Goal: Task Accomplishment & Management: Complete application form

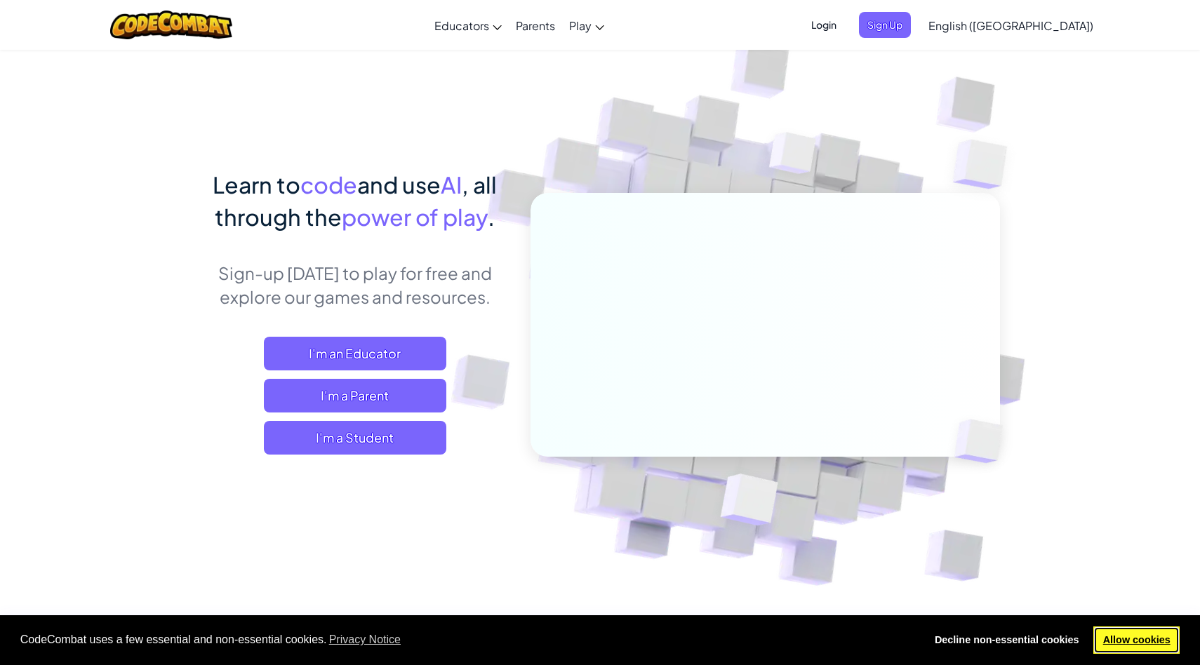
click at [1167, 647] on link "Allow cookies" at bounding box center [1136, 641] width 86 height 28
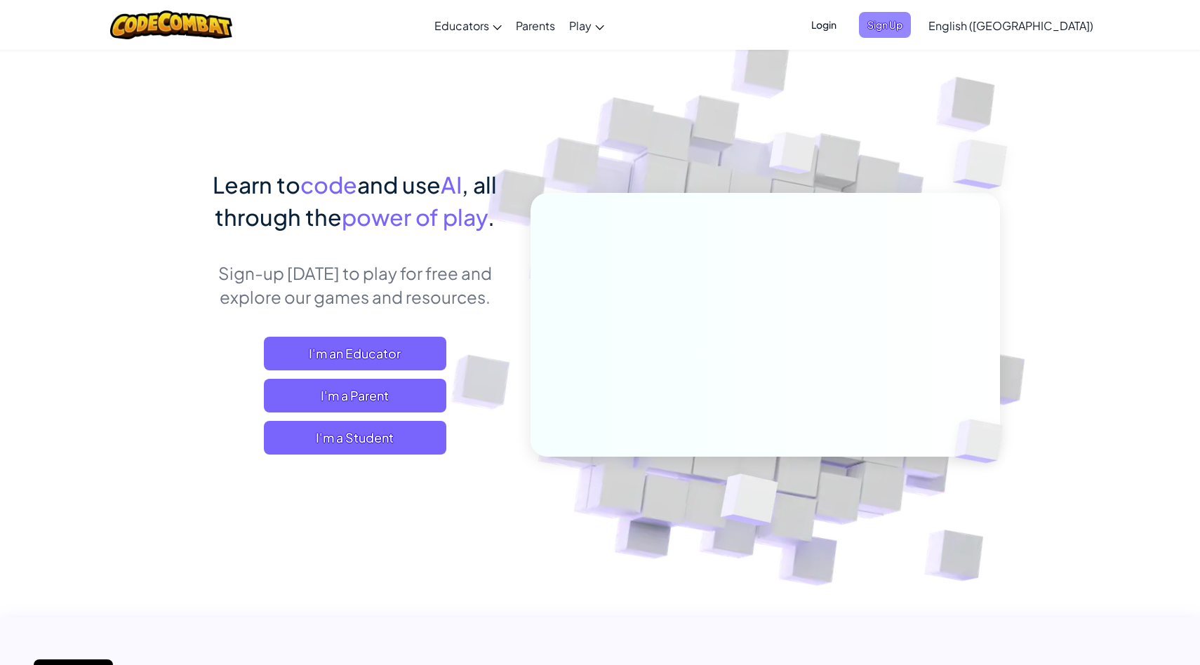
click at [911, 26] on span "Sign Up" at bounding box center [885, 25] width 52 height 26
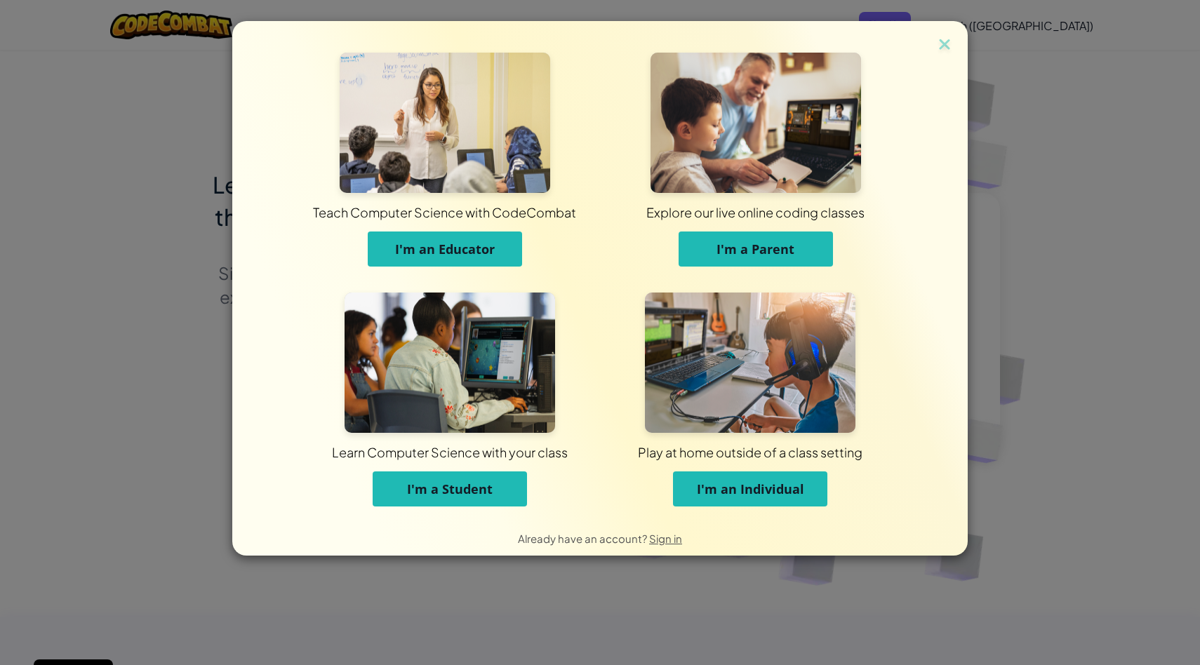
click at [694, 481] on button "I'm an Individual" at bounding box center [750, 489] width 154 height 35
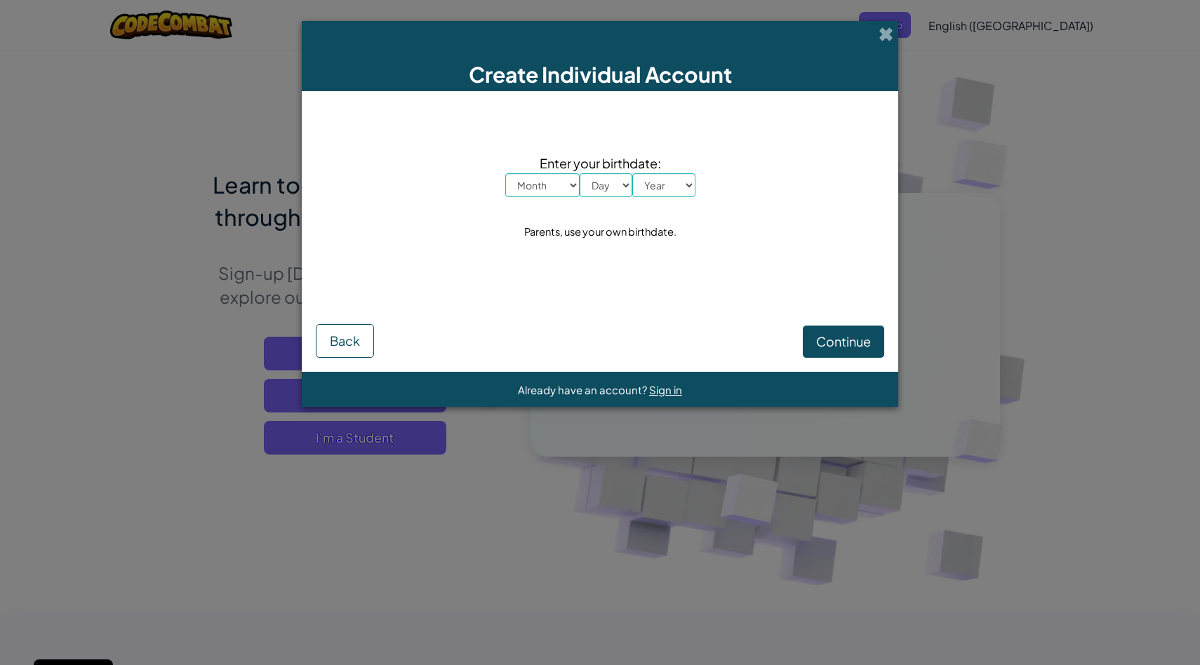
click at [542, 185] on select "Month January February March April May June July August September October Novem…" at bounding box center [542, 185] width 74 height 24
select select "3"
click at [505, 173] on select "Month January February March April May June July August September October Novem…" at bounding box center [542, 185] width 74 height 24
click at [608, 186] on select "Day 1 2 3 4 5 6 7 8 9 10 11 12 13 14 15 16 17 18 19 20 21 22 23 24 25 26 27 28 …" at bounding box center [606, 185] width 53 height 24
select select "23"
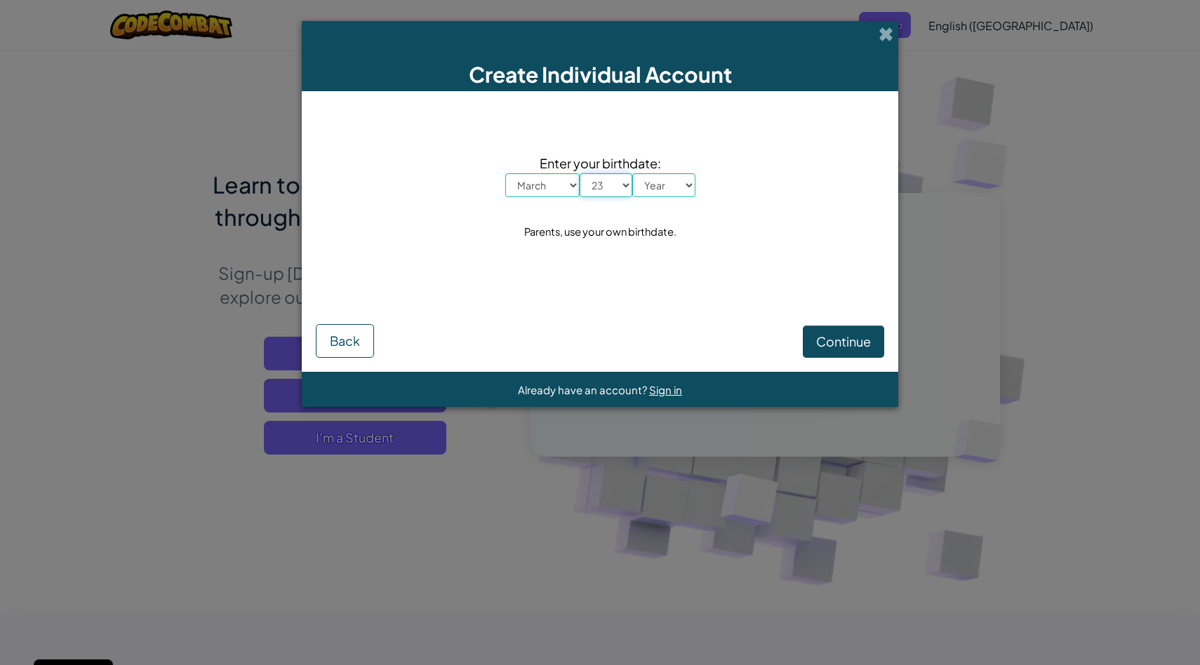
click at [580, 173] on select "Day 1 2 3 4 5 6 7 8 9 10 11 12 13 14 15 16 17 18 19 20 21 22 23 24 25 26 27 28 …" at bounding box center [606, 185] width 53 height 24
click at [656, 178] on select "Year [DATE] 2024 2023 2022 2021 2020 2019 2018 2017 2016 2015 2014 2013 2012 20…" at bounding box center [663, 185] width 63 height 24
select select "2010"
click at [632, 173] on select "Year [DATE] 2024 2023 2022 2021 2020 2019 2018 2017 2016 2015 2014 2013 2012 20…" at bounding box center [663, 185] width 63 height 24
click at [844, 335] on span "Continue" at bounding box center [843, 341] width 55 height 16
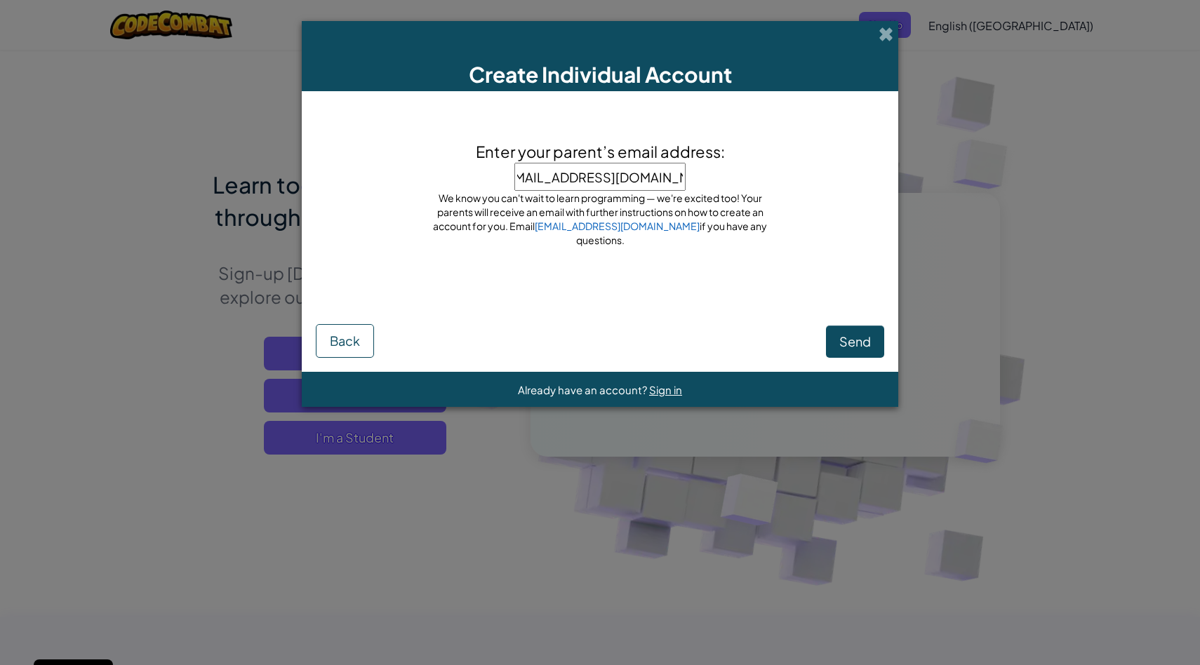
type input "[EMAIL_ADDRESS][DOMAIN_NAME]"
click at [862, 349] on span "Send" at bounding box center [855, 341] width 32 height 16
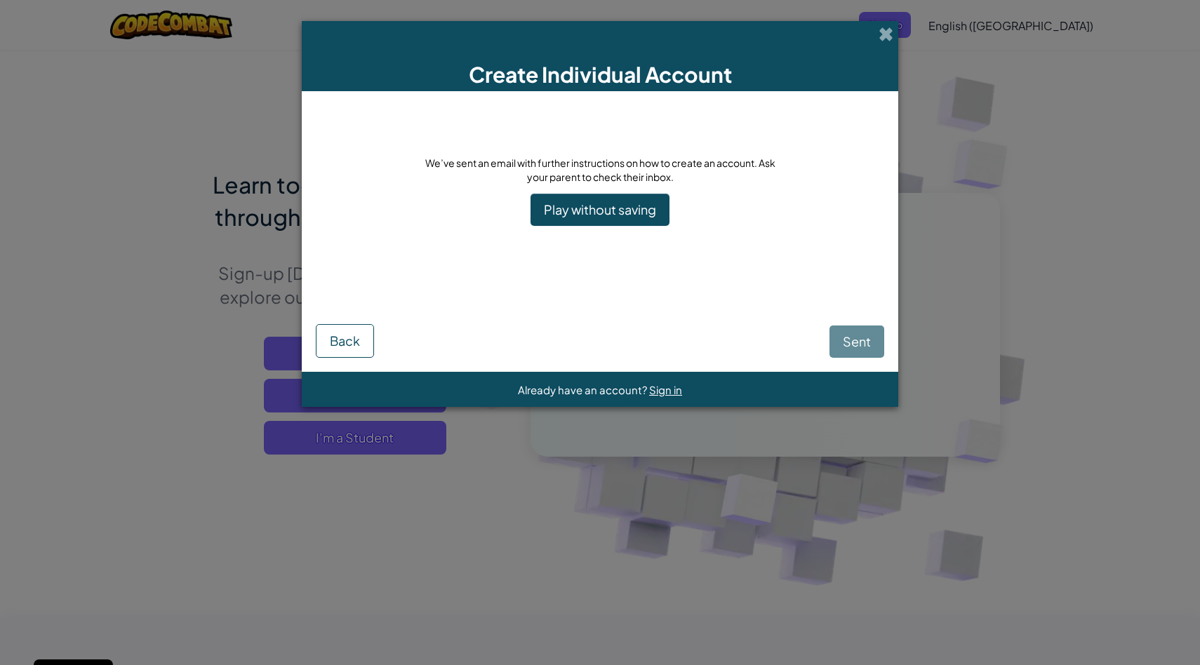
click at [860, 347] on div "Sent Back" at bounding box center [600, 323] width 568 height 70
click at [326, 340] on button "Back" at bounding box center [345, 341] width 58 height 34
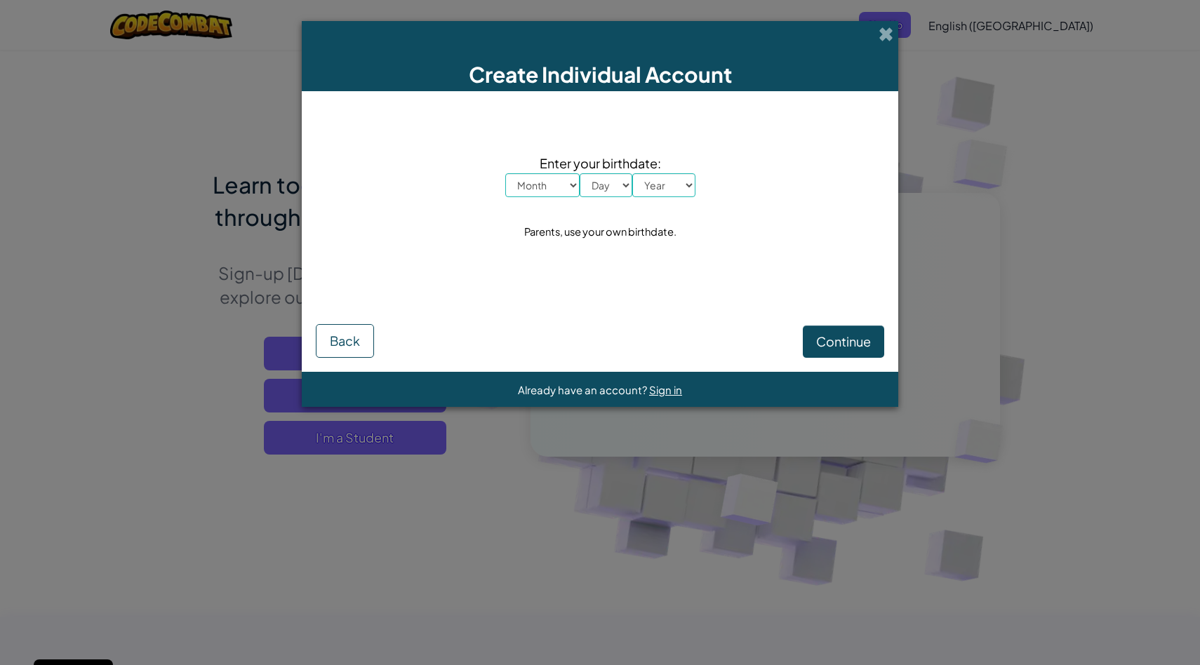
click at [548, 192] on select "Month January February March April May June July August September October Novem…" at bounding box center [542, 185] width 74 height 24
select select "3"
click at [505, 173] on select "Month January February March April May June July August September October Novem…" at bounding box center [542, 185] width 74 height 24
click at [593, 200] on div "Enter your birthdate: Month January February March April May June July August S…" at bounding box center [600, 197] width 568 height 185
click at [605, 187] on select "Day 1 2 3 4 5 6 7 8 9 10 11 12 13 14 15 16 17 18 19 20 21 22 23 24 25 26 27 28 …" at bounding box center [606, 185] width 53 height 24
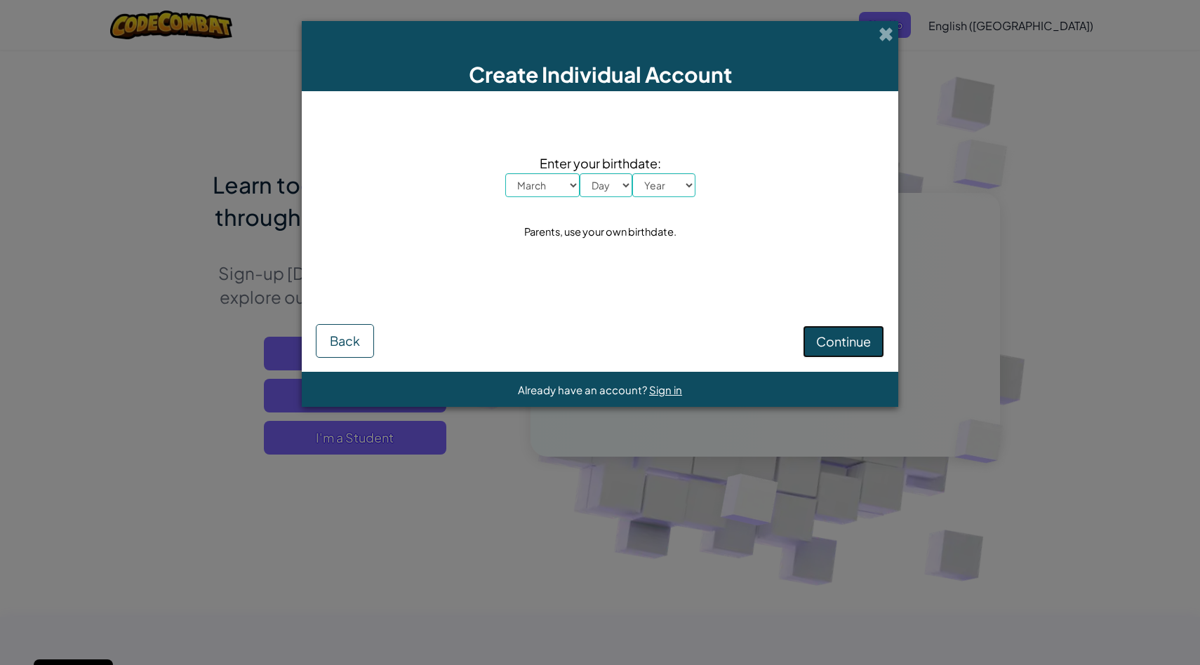
click at [835, 351] on button "Continue" at bounding box center [843, 342] width 81 height 32
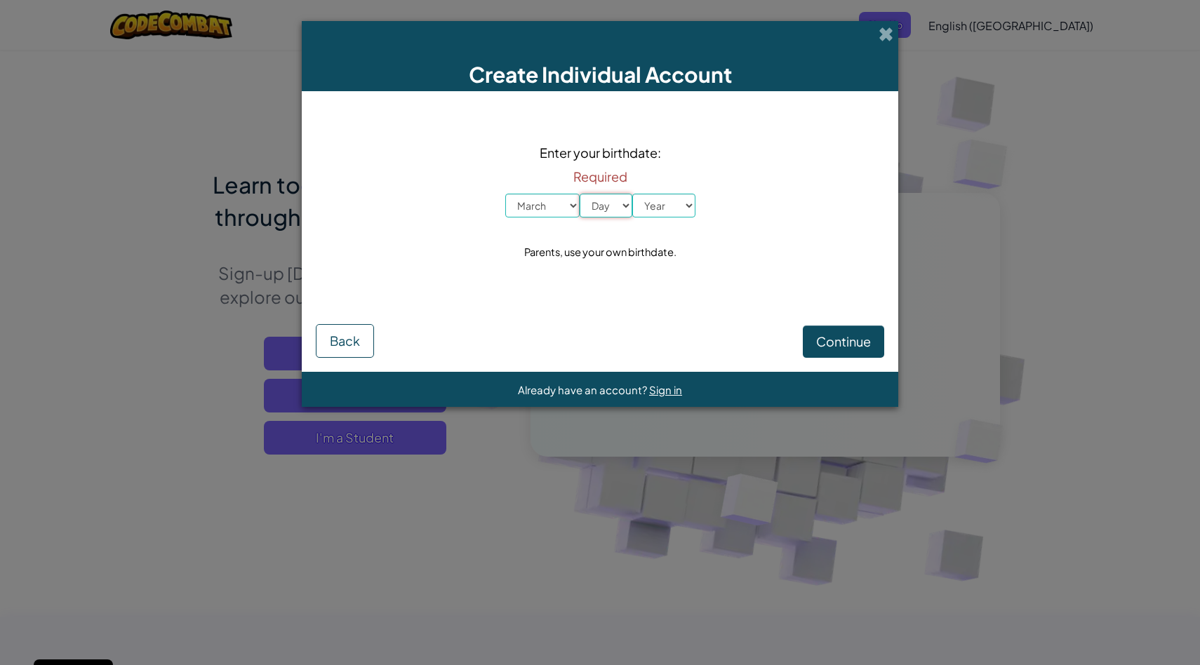
click at [629, 196] on select "Day 1 2 3 4 5 6 7 8 9 10 11 12 13 14 15 16 17 18 19 20 21 22 23 24 25 26 27 28 …" at bounding box center [606, 206] width 53 height 24
select select "23"
click at [580, 194] on select "Day 1 2 3 4 5 6 7 8 9 10 11 12 13 14 15 16 17 18 19 20 21 22 23 24 25 26 27 28 …" at bounding box center [606, 206] width 53 height 24
click at [647, 201] on select "Year [DATE] 2024 2023 2022 2021 2020 2019 2018 2017 2016 2015 2014 2013 2012 20…" at bounding box center [663, 206] width 63 height 24
click at [632, 194] on select "Year [DATE] 2024 2023 2022 2021 2020 2019 2018 2017 2016 2015 2014 2013 2012 20…" at bounding box center [663, 206] width 63 height 24
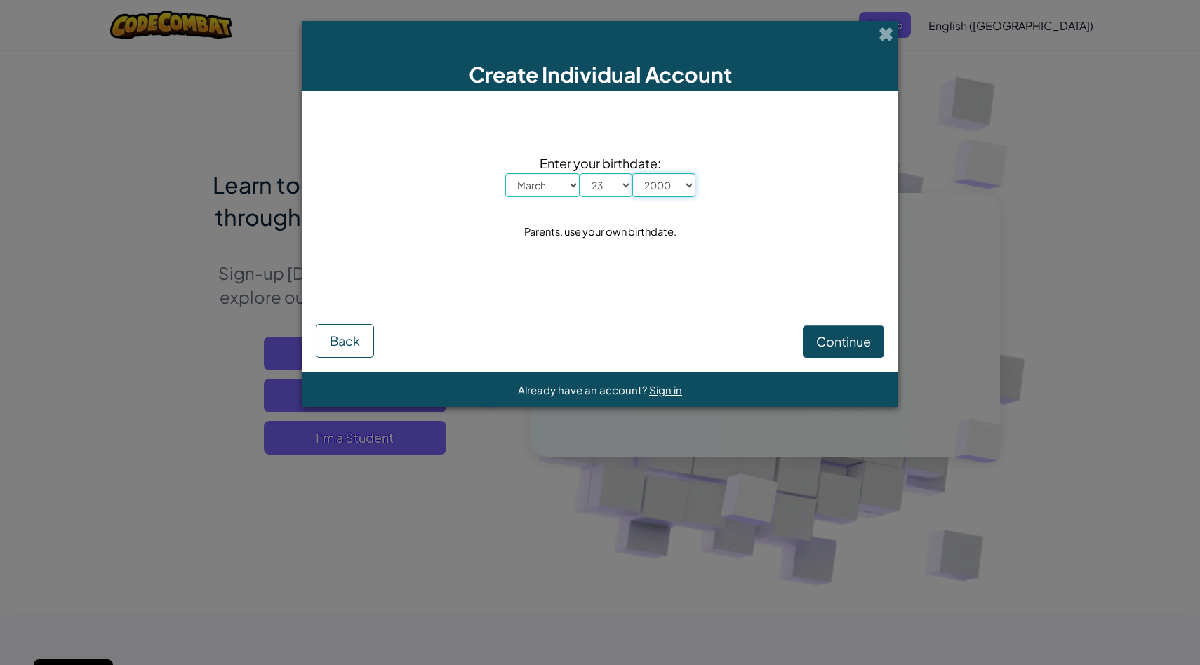
click at [654, 196] on select "Year [DATE] 2024 2023 2022 2021 2020 2019 2018 2017 2016 2015 2014 2013 2012 20…" at bounding box center [663, 185] width 63 height 24
click at [632, 173] on select "Year [DATE] 2024 2023 2022 2021 2020 2019 2018 2017 2016 2015 2014 2013 2012 20…" at bounding box center [663, 185] width 63 height 24
click at [655, 183] on select "Year [DATE] 2024 2023 2022 2021 2020 2019 2018 2017 2016 2015 2014 2013 2012 20…" at bounding box center [663, 185] width 63 height 24
select select "2010"
click at [632, 173] on select "Year [DATE] 2024 2023 2022 2021 2020 2019 2018 2017 2016 2015 2014 2013 2012 20…" at bounding box center [663, 185] width 63 height 24
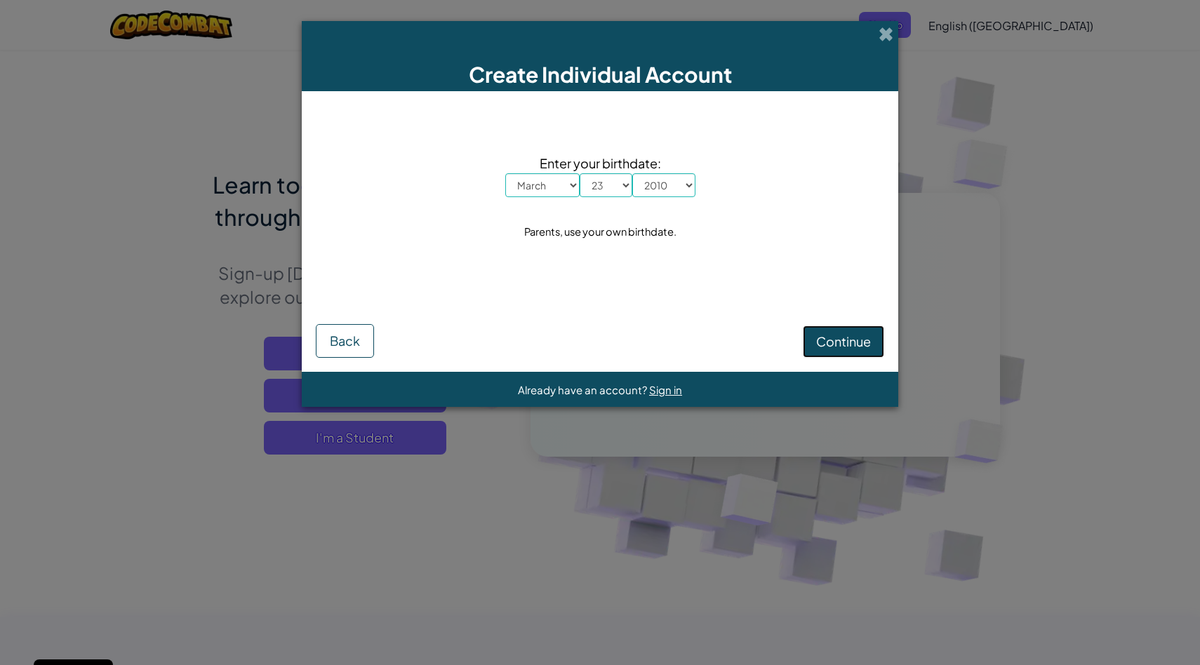
click at [824, 335] on span "Continue" at bounding box center [843, 341] width 55 height 16
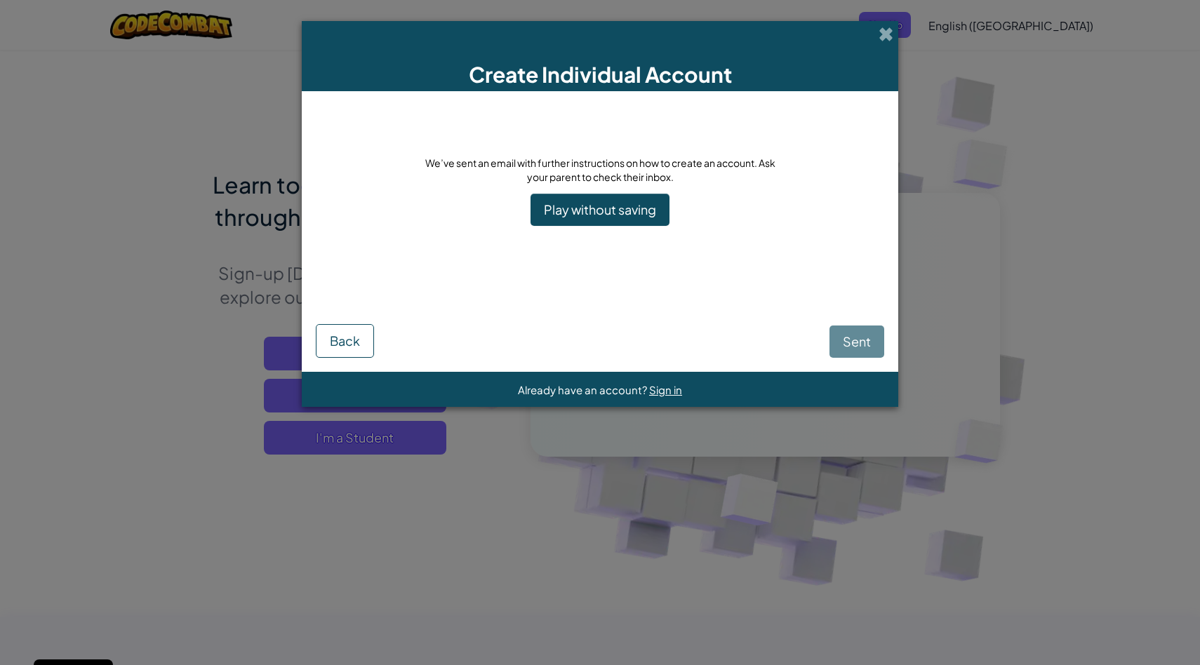
click at [645, 192] on div "We’ve sent an email with further instructions on how to create an account. Ask …" at bounding box center [600, 191] width 351 height 70
click at [639, 206] on link "Play without saving" at bounding box center [599, 210] width 139 height 32
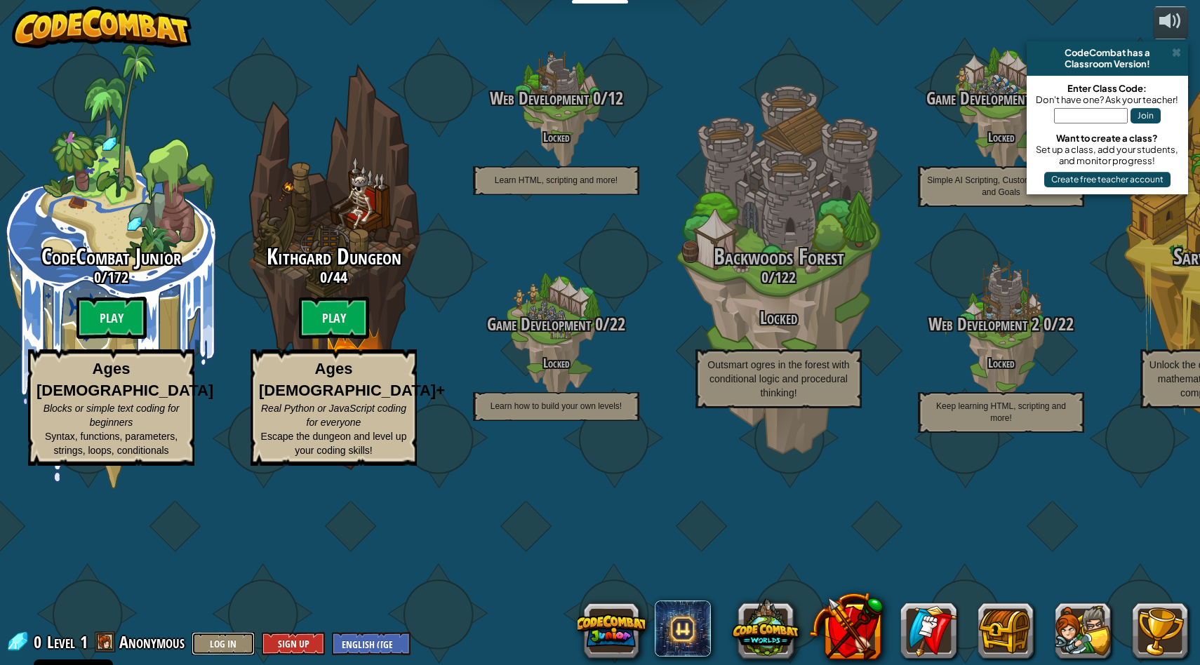
click at [230, 641] on button "Log In" at bounding box center [223, 643] width 63 height 23
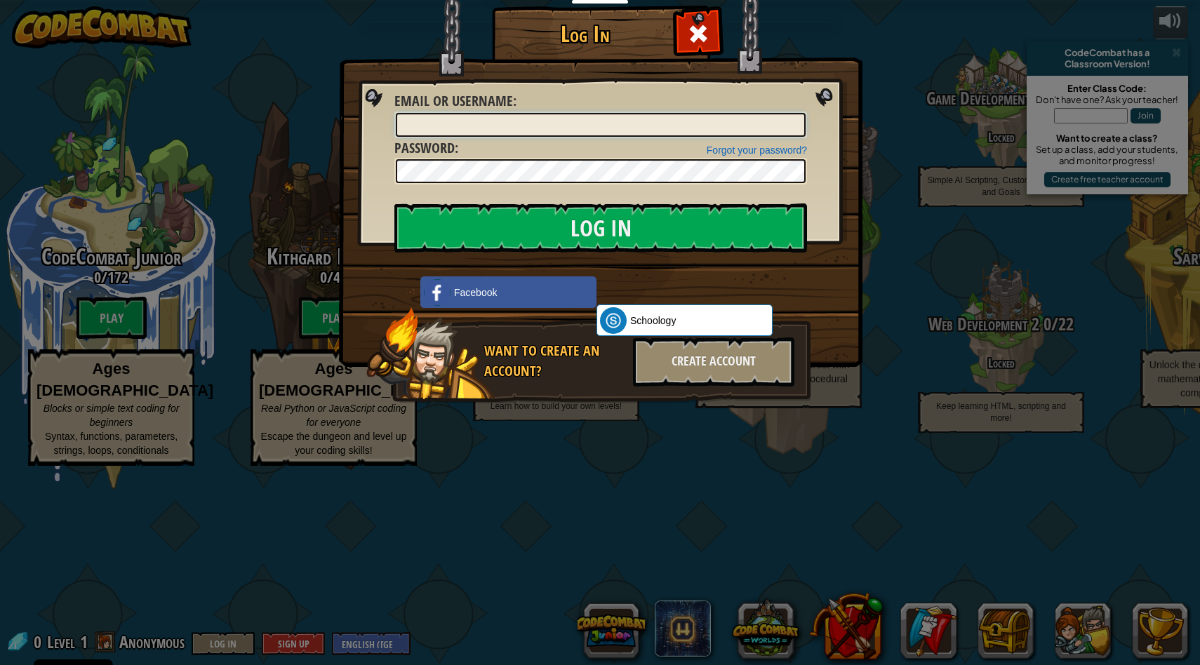
click at [570, 120] on input "Email or Username :" at bounding box center [601, 125] width 410 height 24
type input "[EMAIL_ADDRESS][DOMAIN_NAME]"
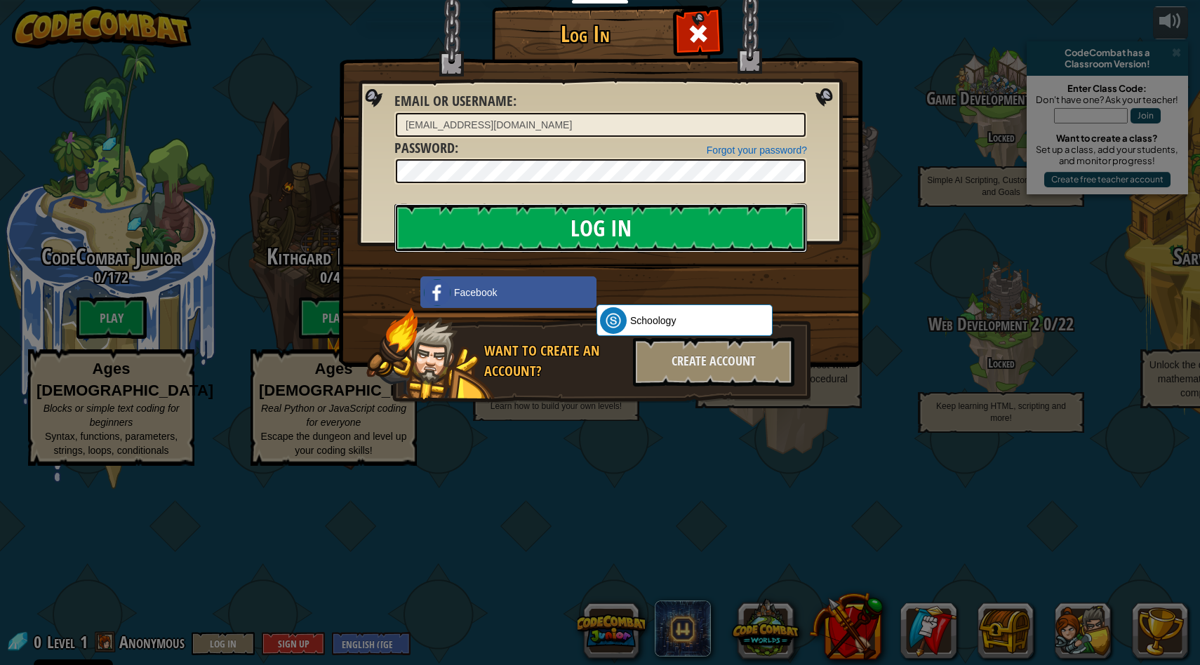
click at [496, 230] on input "Log In" at bounding box center [600, 227] width 413 height 49
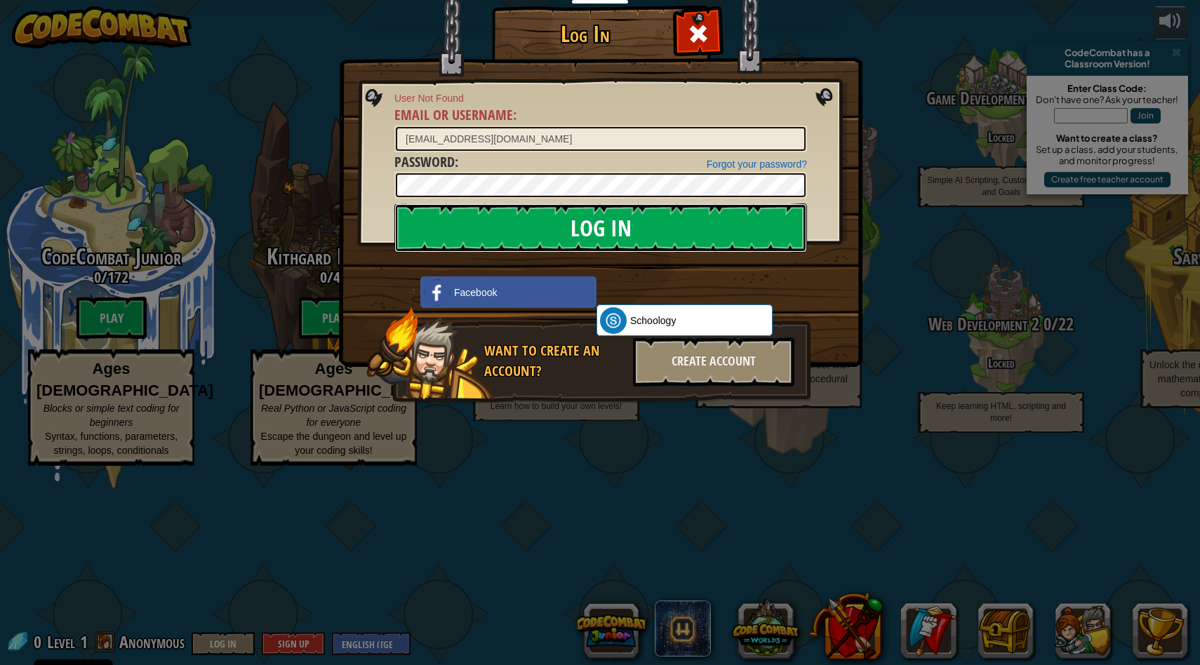
click at [496, 230] on input "Log In" at bounding box center [600, 227] width 413 height 49
click at [779, 267] on img at bounding box center [600, 163] width 523 height 408
click at [820, 171] on img at bounding box center [600, 163] width 523 height 408
click at [523, 55] on img at bounding box center [600, 163] width 523 height 408
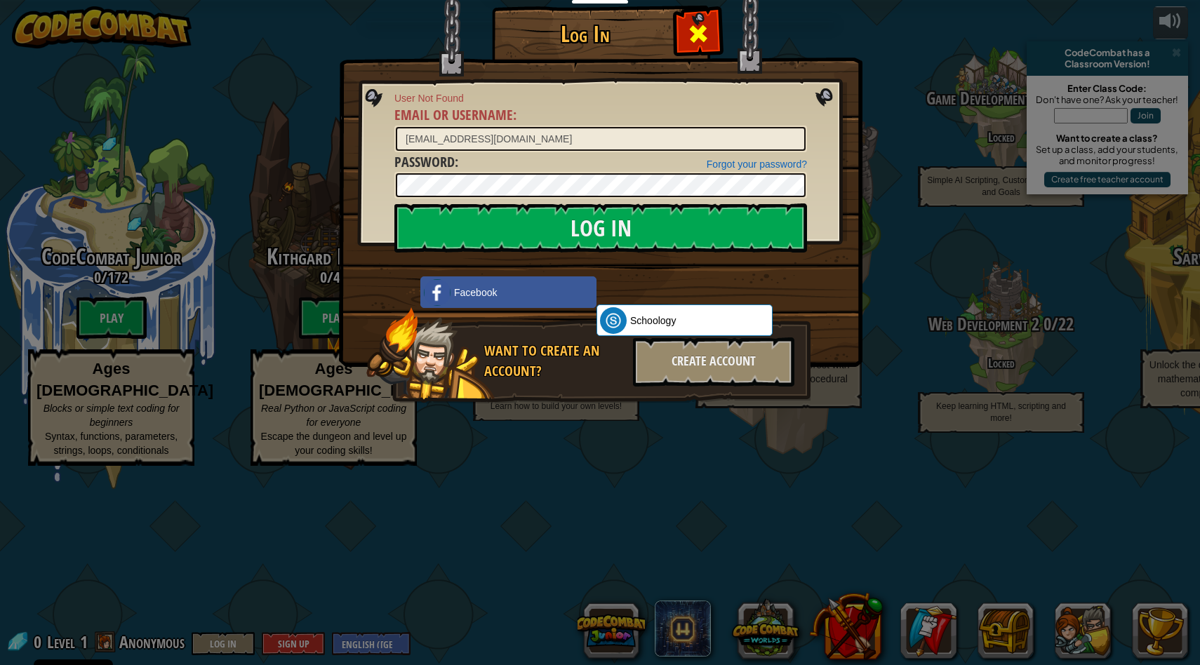
click at [714, 34] on div at bounding box center [698, 32] width 44 height 44
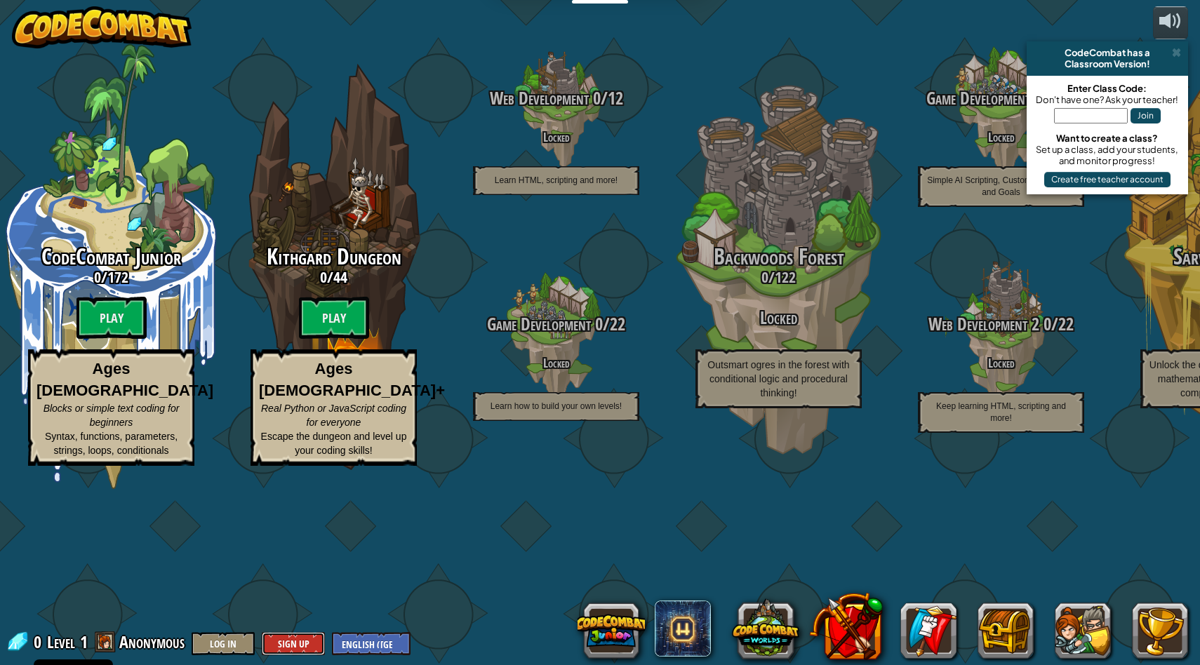
click at [299, 643] on button "Sign Up" at bounding box center [293, 643] width 63 height 23
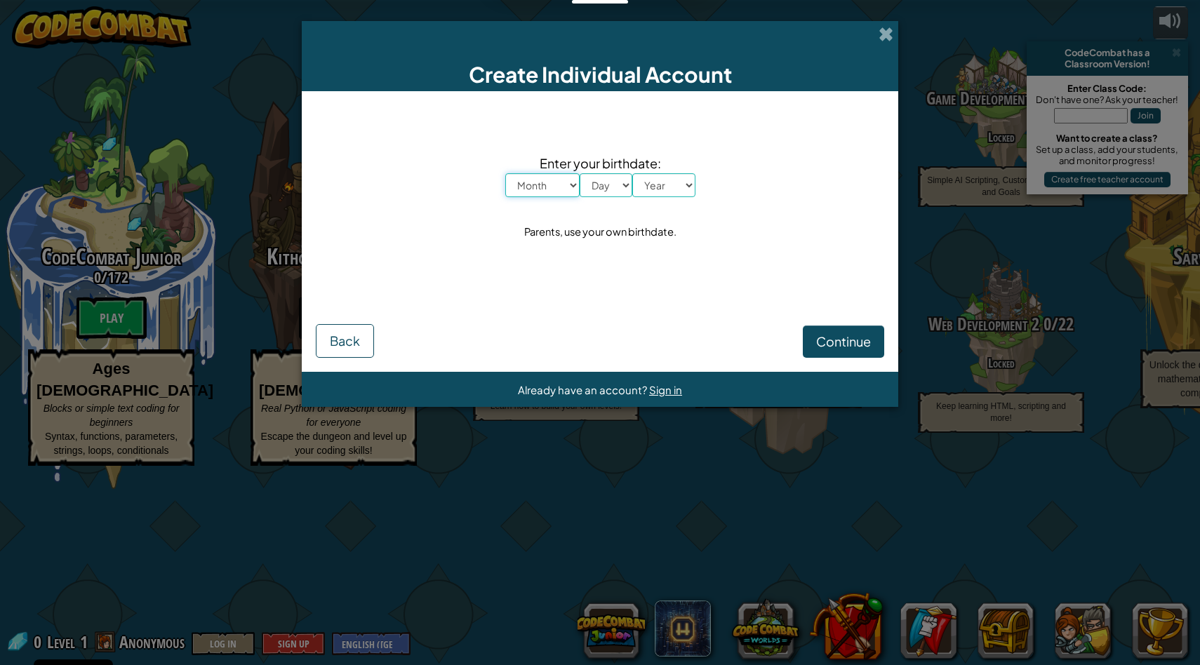
click at [549, 175] on select "Month January February March April May June July August September October Novem…" at bounding box center [542, 185] width 74 height 24
select select "3"
click at [505, 173] on select "Month January February March April May June July August September October Novem…" at bounding box center [542, 185] width 74 height 24
click at [617, 192] on select "Day 1 2 3 4 5 6 7 8 9 10 11 12 13 14 15 16 17 18 19 20 21 22 23 24 25 26 27 28 …" at bounding box center [606, 185] width 53 height 24
select select "23"
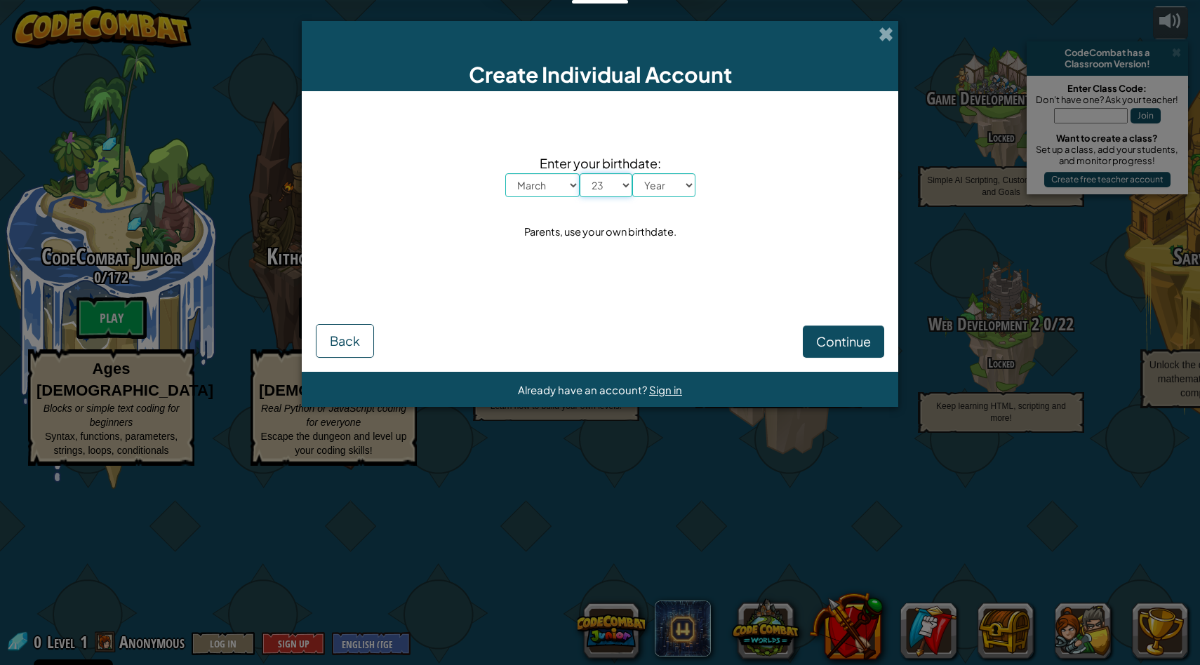
click at [580, 173] on select "Day 1 2 3 4 5 6 7 8 9 10 11 12 13 14 15 16 17 18 19 20 21 22 23 24 25 26 27 28 …" at bounding box center [606, 185] width 53 height 24
click at [657, 196] on select "Year [DATE] 2024 2023 2022 2021 2020 2019 2018 2017 2016 2015 2014 2013 2012 20…" at bounding box center [663, 185] width 63 height 24
select select "2000"
click at [632, 173] on select "Year [DATE] 2024 2023 2022 2021 2020 2019 2018 2017 2016 2015 2014 2013 2012 20…" at bounding box center [663, 185] width 63 height 24
click at [830, 344] on span "Continue" at bounding box center [843, 341] width 55 height 16
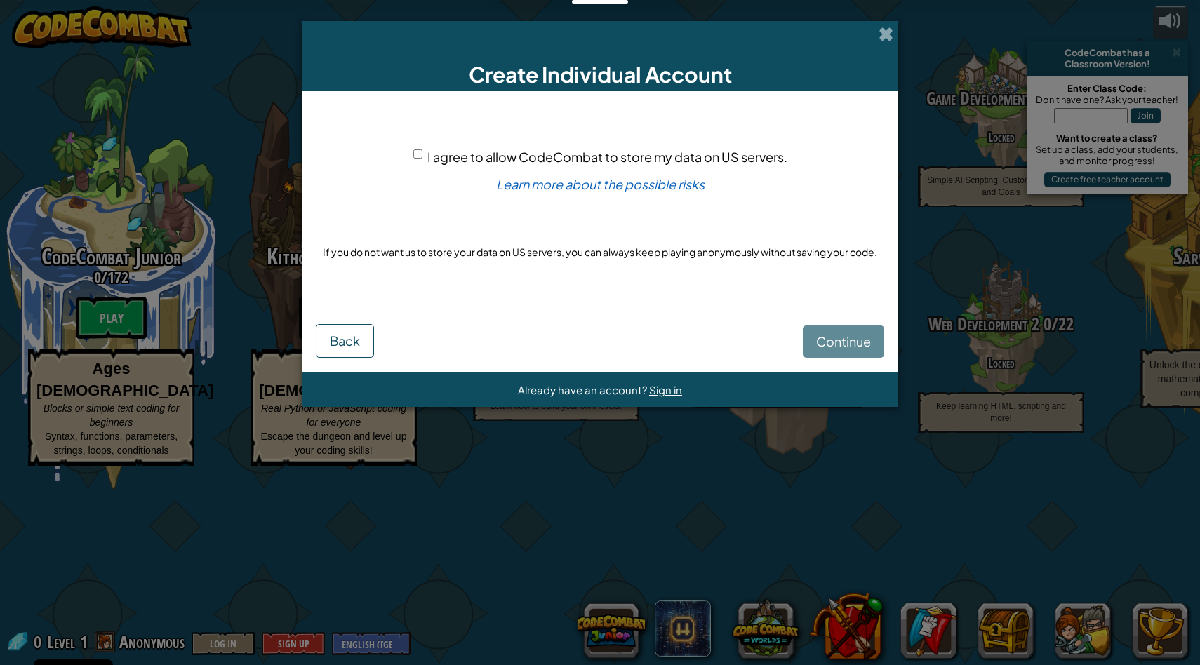
click at [420, 154] on input "I agree to allow CodeCombat to store my data on US servers." at bounding box center [417, 153] width 9 height 9
checkbox input "true"
click at [848, 340] on span "Continue" at bounding box center [843, 341] width 55 height 16
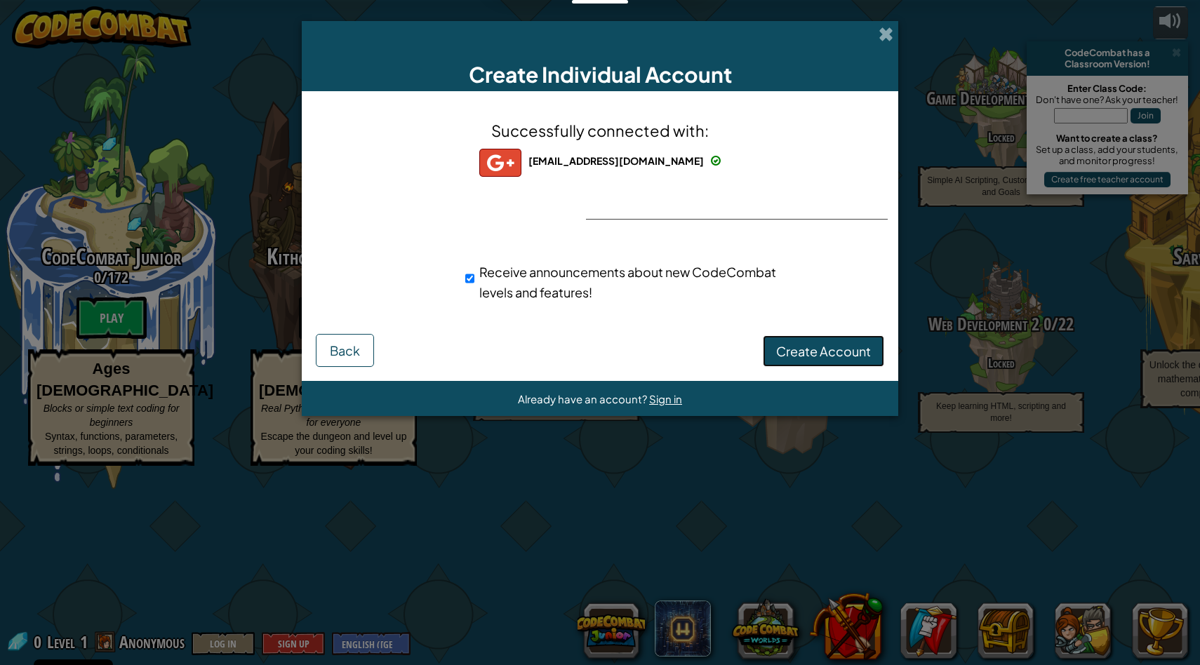
click at [835, 347] on span "Create Account" at bounding box center [823, 351] width 95 height 16
click at [471, 281] on input "Receive announcements about new CodeCombat levels and features!" at bounding box center [469, 279] width 9 height 28
click at [467, 277] on input "Receive announcements about new CodeCombat levels and features!" at bounding box center [469, 279] width 9 height 28
checkbox input "true"
click at [799, 353] on button "Create Account" at bounding box center [823, 351] width 121 height 32
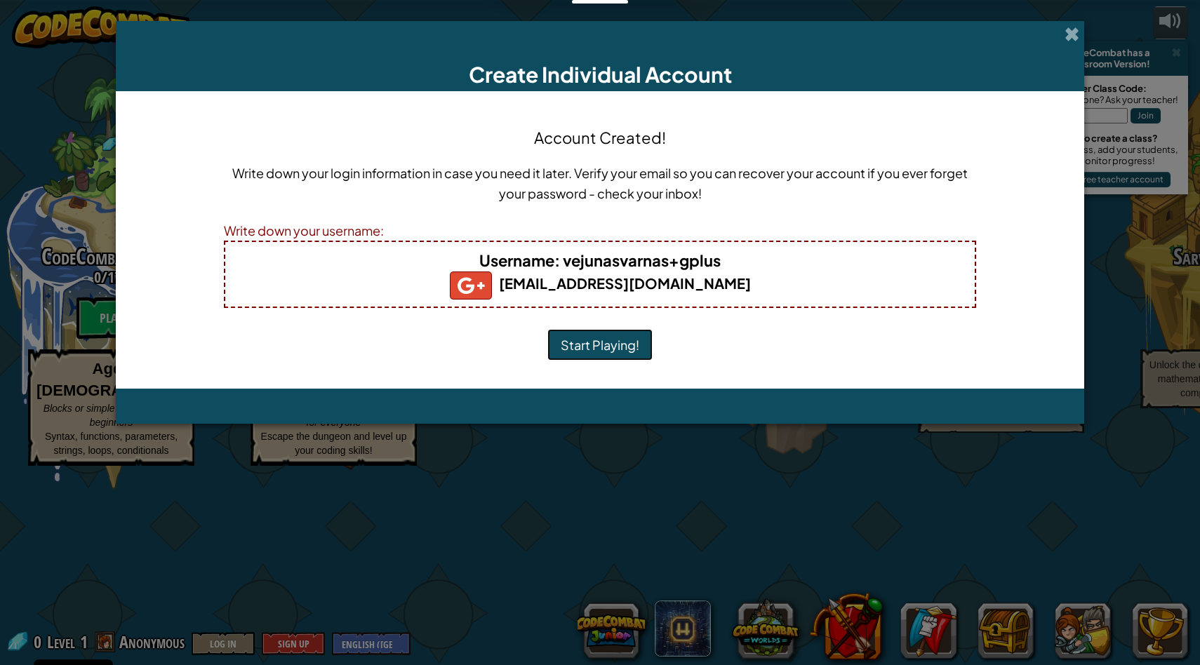
click at [622, 349] on button "Start Playing!" at bounding box center [599, 345] width 105 height 32
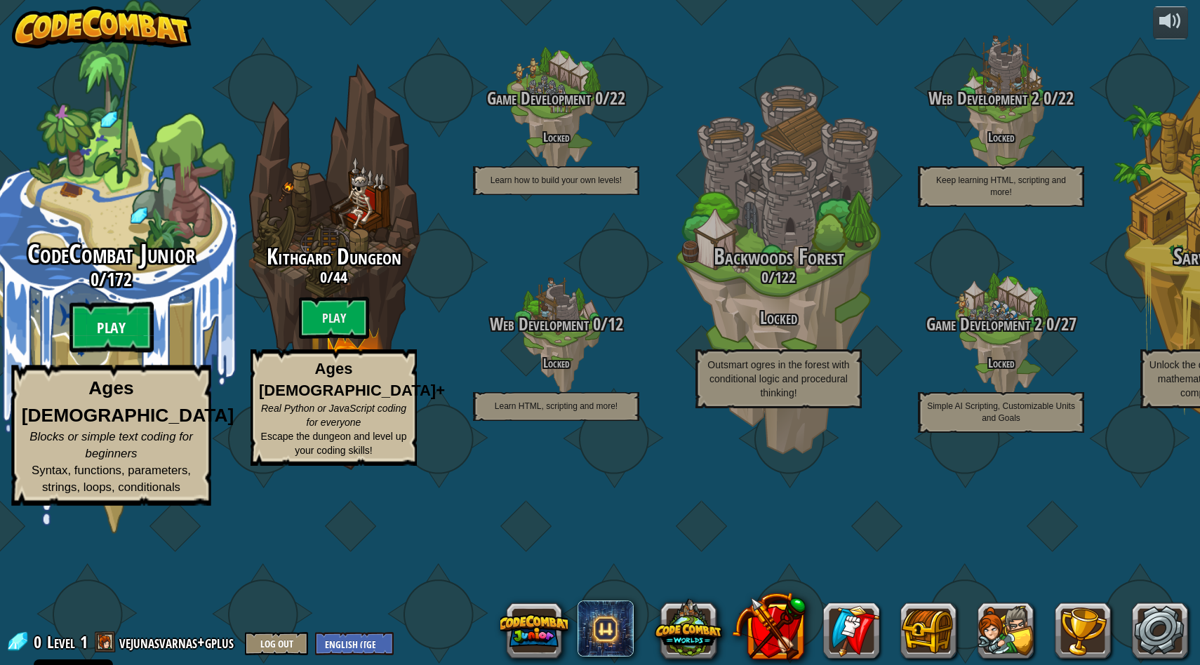
click at [109, 353] on btn "Play" at bounding box center [111, 327] width 84 height 51
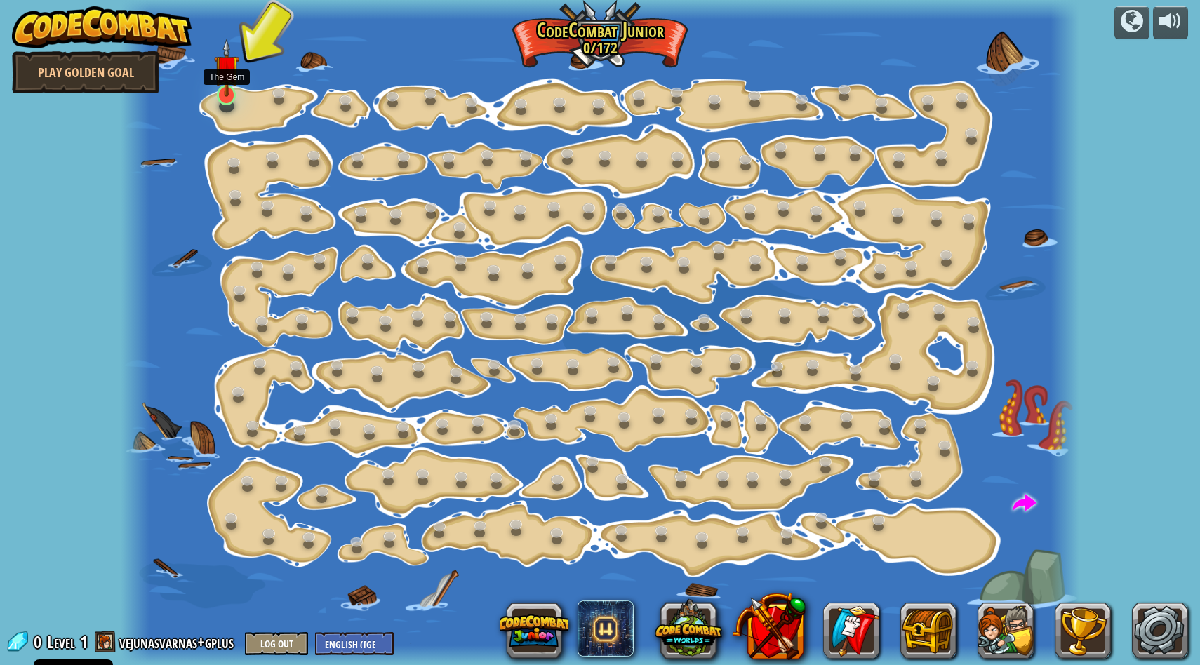
click at [222, 93] on img at bounding box center [226, 68] width 25 height 58
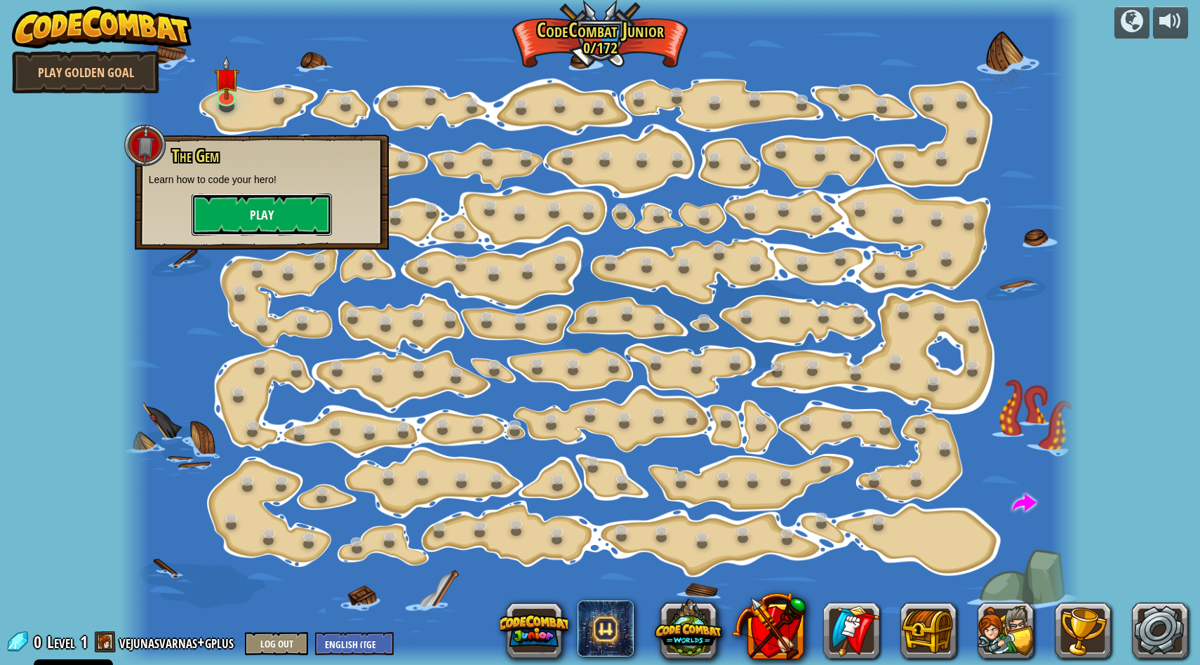
click at [269, 213] on button "Play" at bounding box center [262, 215] width 140 height 42
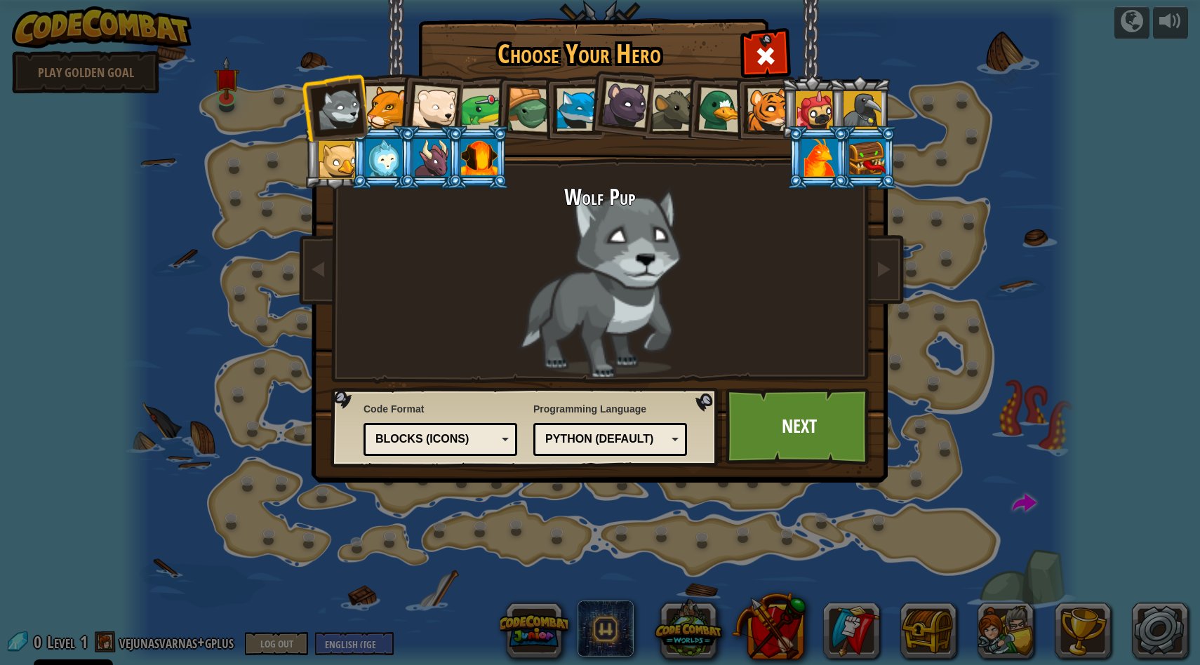
click at [340, 164] on div at bounding box center [338, 160] width 38 height 38
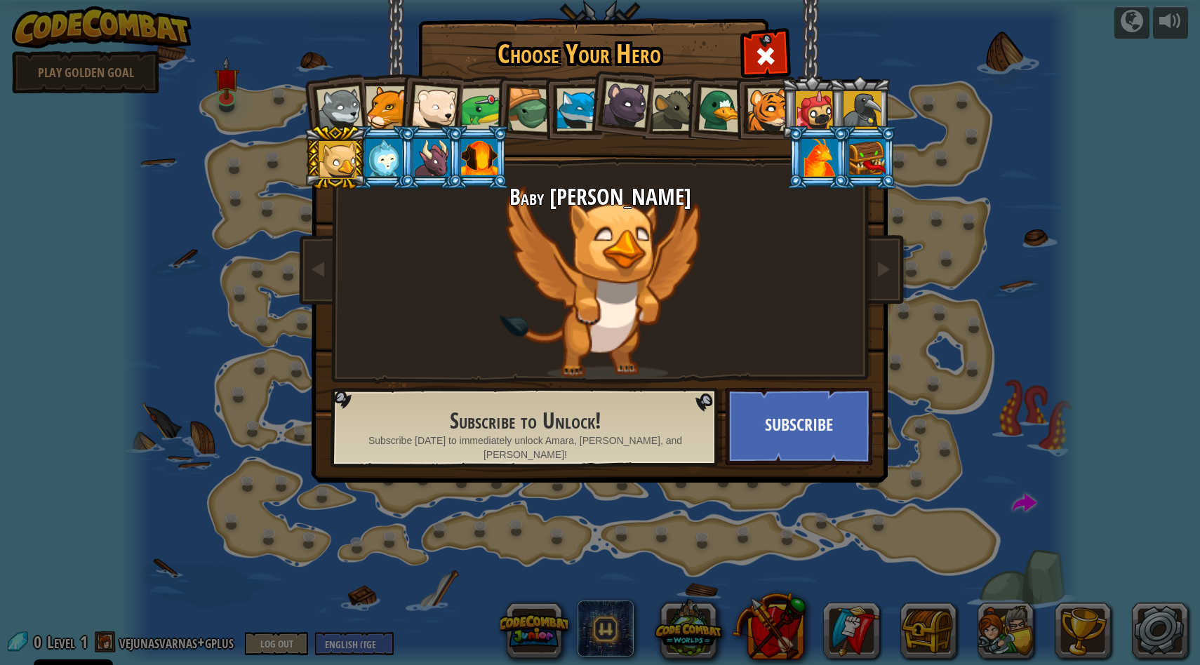
click at [629, 106] on div at bounding box center [625, 104] width 47 height 47
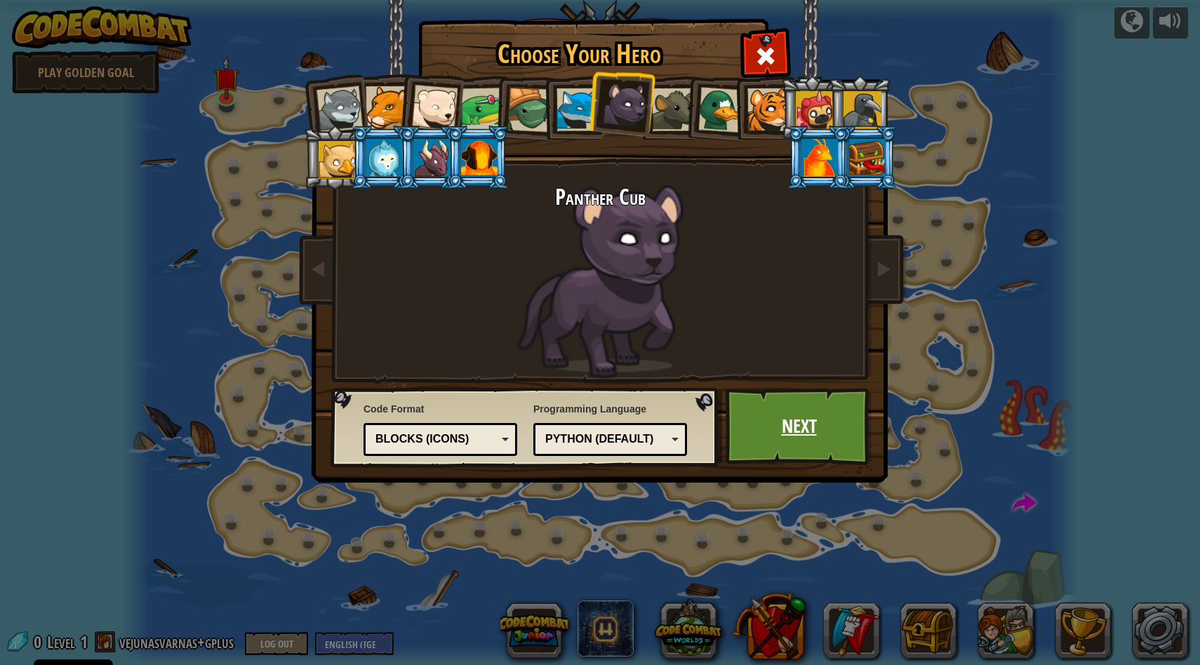
click at [810, 432] on link "Next" at bounding box center [799, 426] width 147 height 77
